Goal: Task Accomplishment & Management: Use online tool/utility

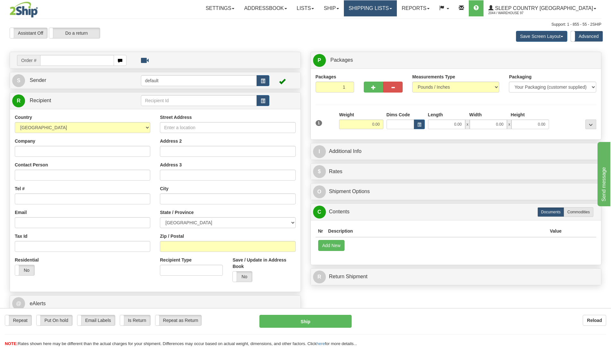
click at [298, 8] on link "Shipping lists" at bounding box center [370, 8] width 53 height 16
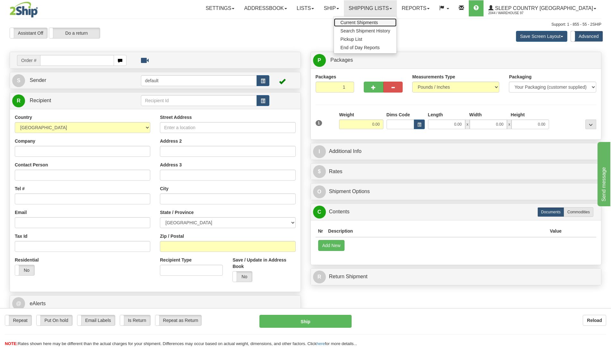
click at [298, 22] on span "Current Shipments" at bounding box center [360, 22] width 38 height 5
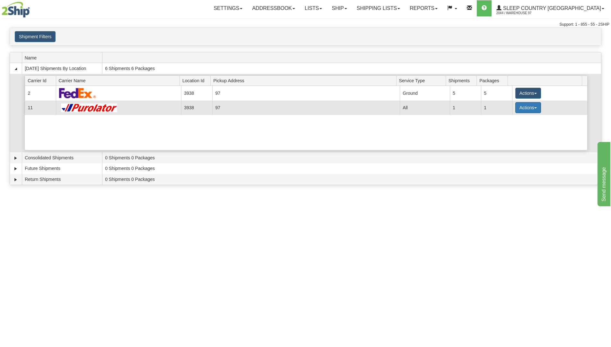
click at [524, 109] on button "Actions" at bounding box center [529, 107] width 26 height 11
click at [506, 128] on span "Close" at bounding box center [503, 128] width 15 height 4
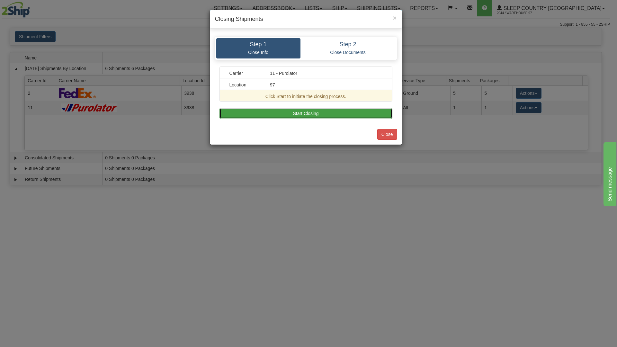
click at [246, 112] on button "Start Closing" at bounding box center [305, 113] width 173 height 11
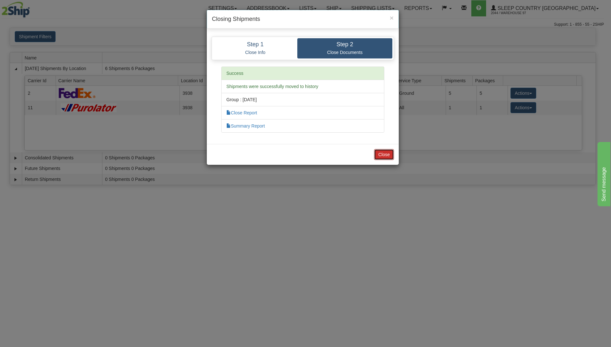
click at [378, 155] on button "Close" at bounding box center [384, 154] width 20 height 11
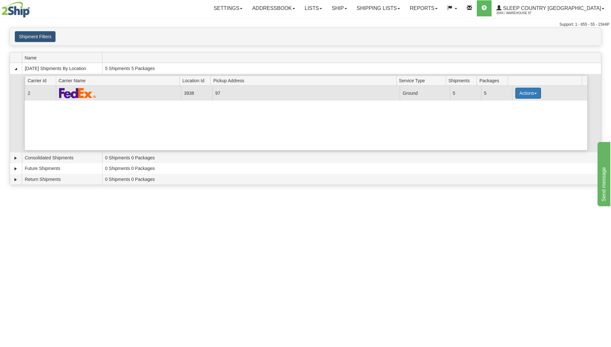
click at [523, 93] on button "Actions" at bounding box center [529, 93] width 26 height 11
click at [503, 113] on span "Close" at bounding box center [503, 113] width 15 height 4
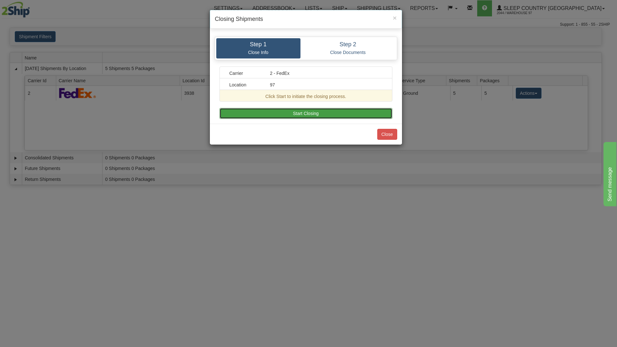
click at [321, 114] on button "Start Closing" at bounding box center [305, 113] width 173 height 11
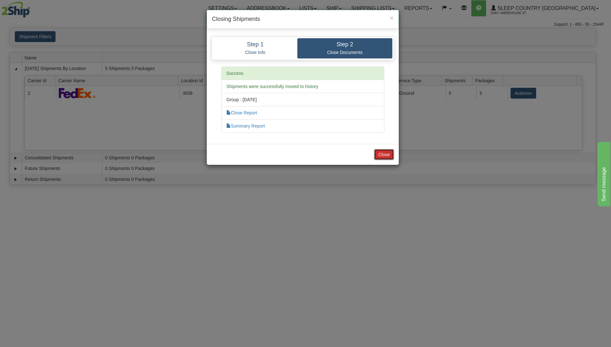
click at [385, 155] on button "Close" at bounding box center [384, 154] width 20 height 11
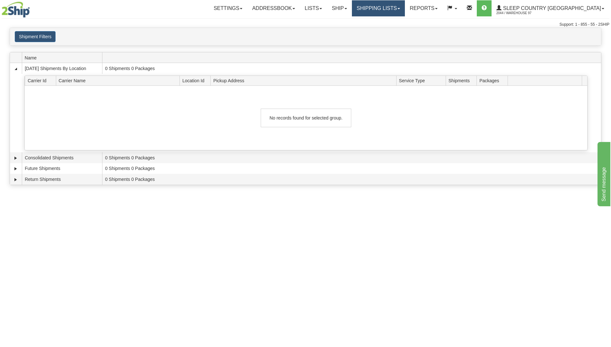
click at [405, 1] on link "Shipping lists" at bounding box center [378, 8] width 53 height 16
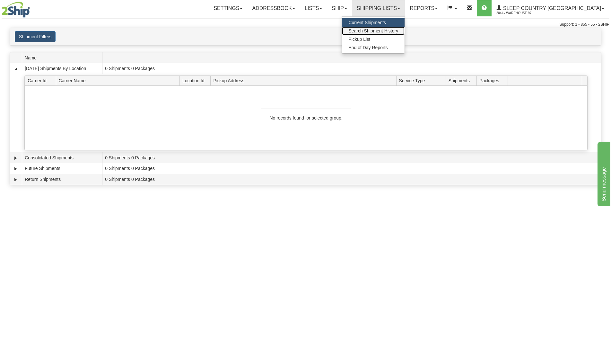
click at [398, 31] on span "Search Shipment History" at bounding box center [374, 30] width 50 height 5
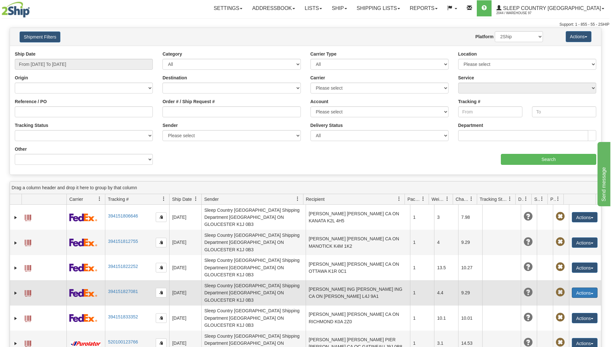
click at [580, 288] on button "Actions" at bounding box center [585, 293] width 26 height 10
click at [559, 300] on link "Repeat" at bounding box center [571, 304] width 51 height 8
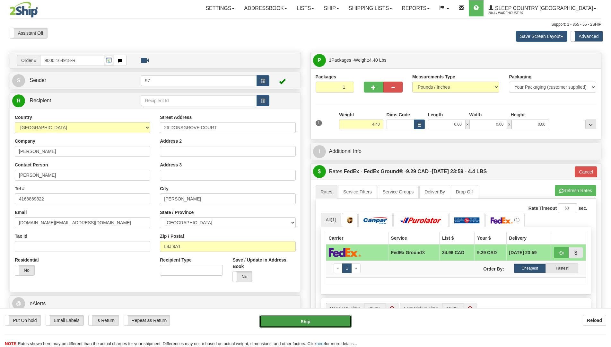
click at [330, 322] on button "Ship" at bounding box center [306, 321] width 92 height 13
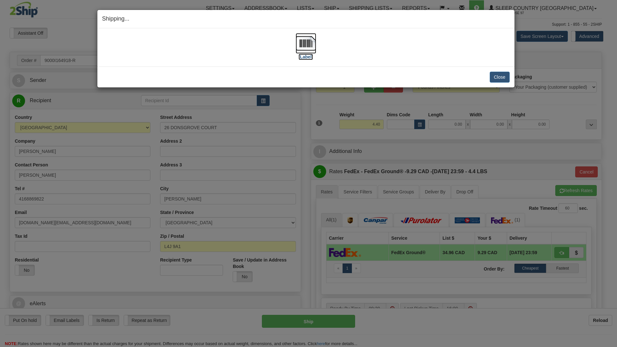
click at [307, 45] on img at bounding box center [306, 43] width 21 height 21
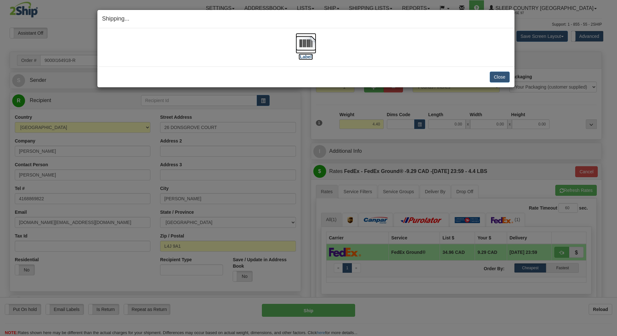
click at [308, 44] on img at bounding box center [306, 43] width 21 height 21
